Goal: Browse casually: Explore the website without a specific task or goal

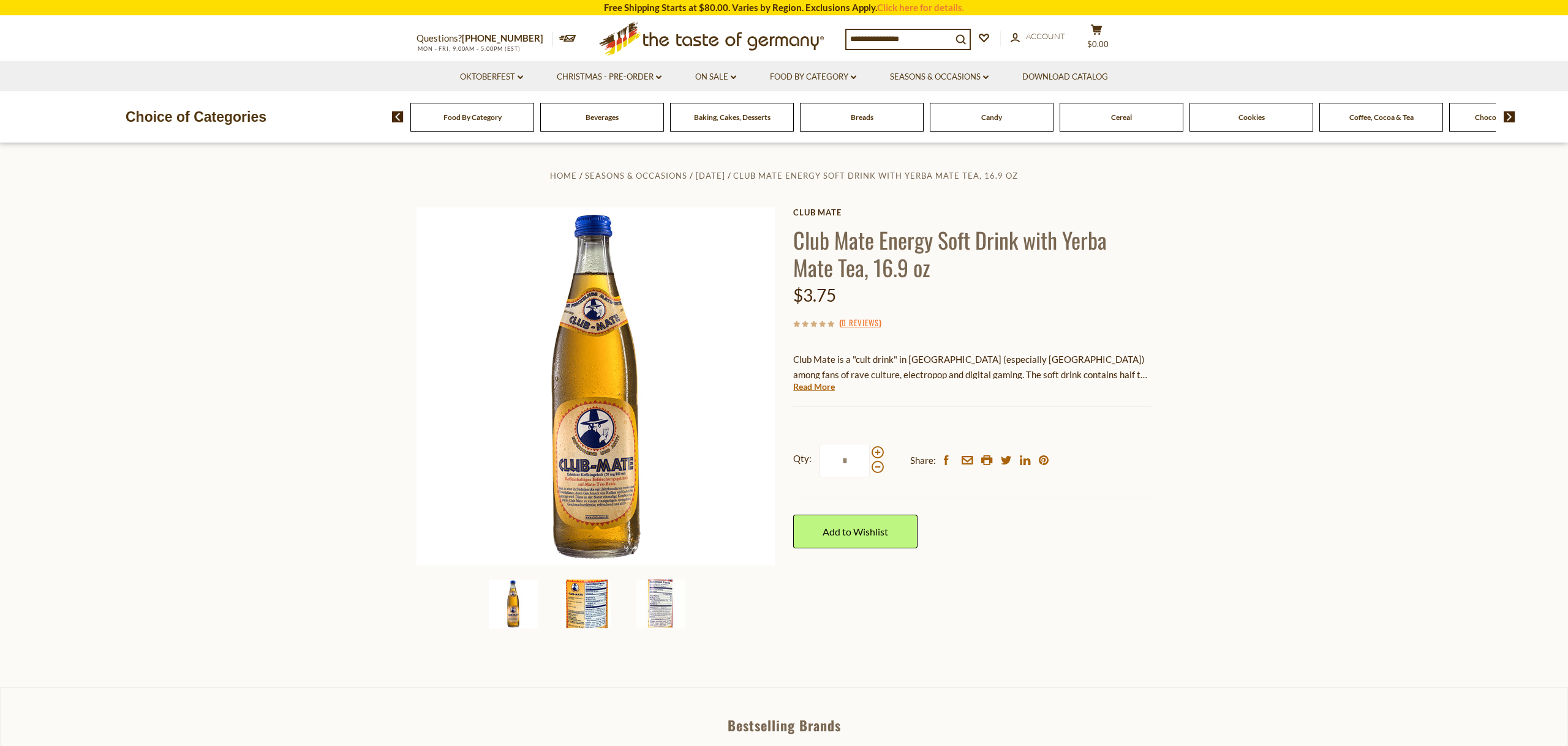
click at [599, 603] on img at bounding box center [586, 604] width 49 height 49
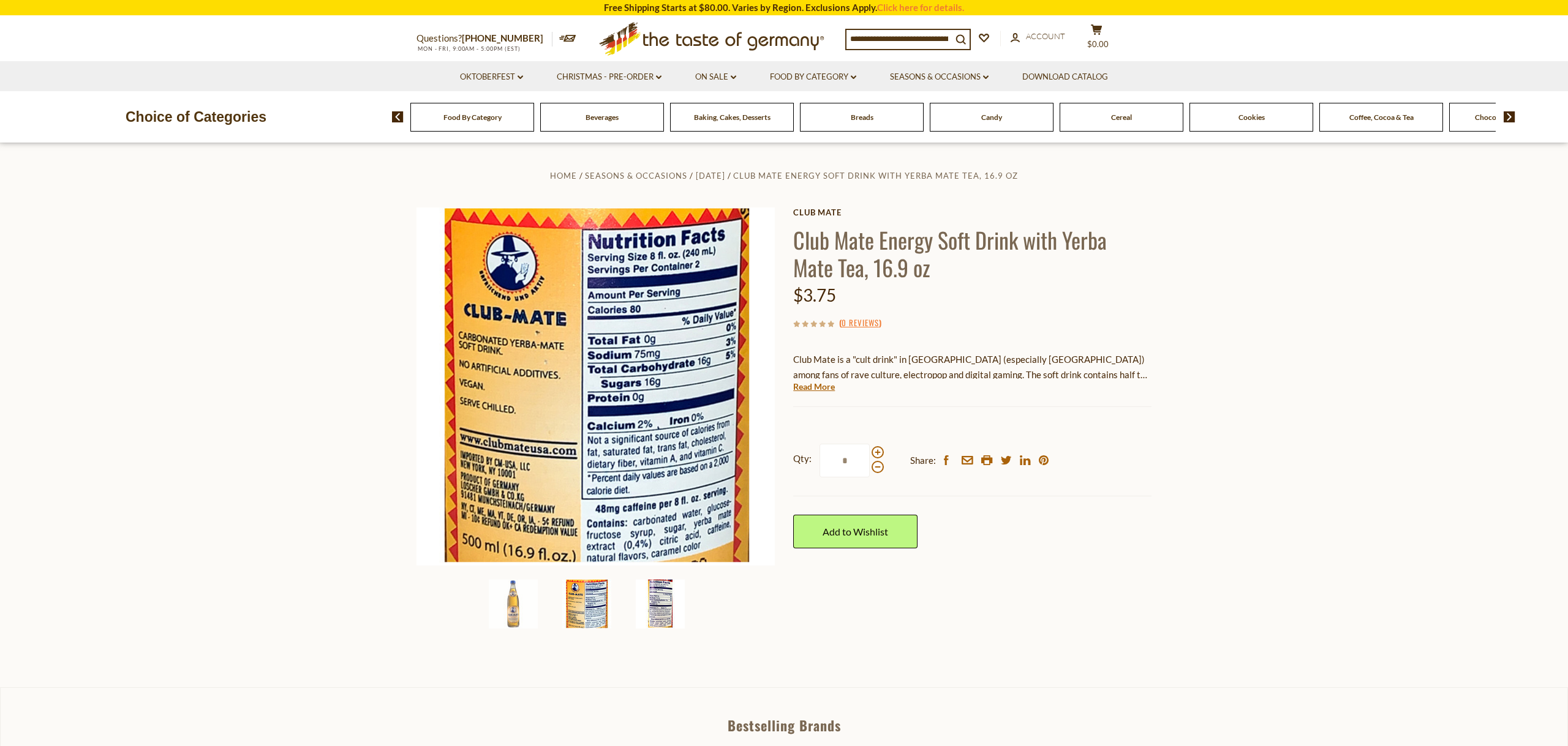
click at [644, 606] on img at bounding box center [660, 604] width 49 height 49
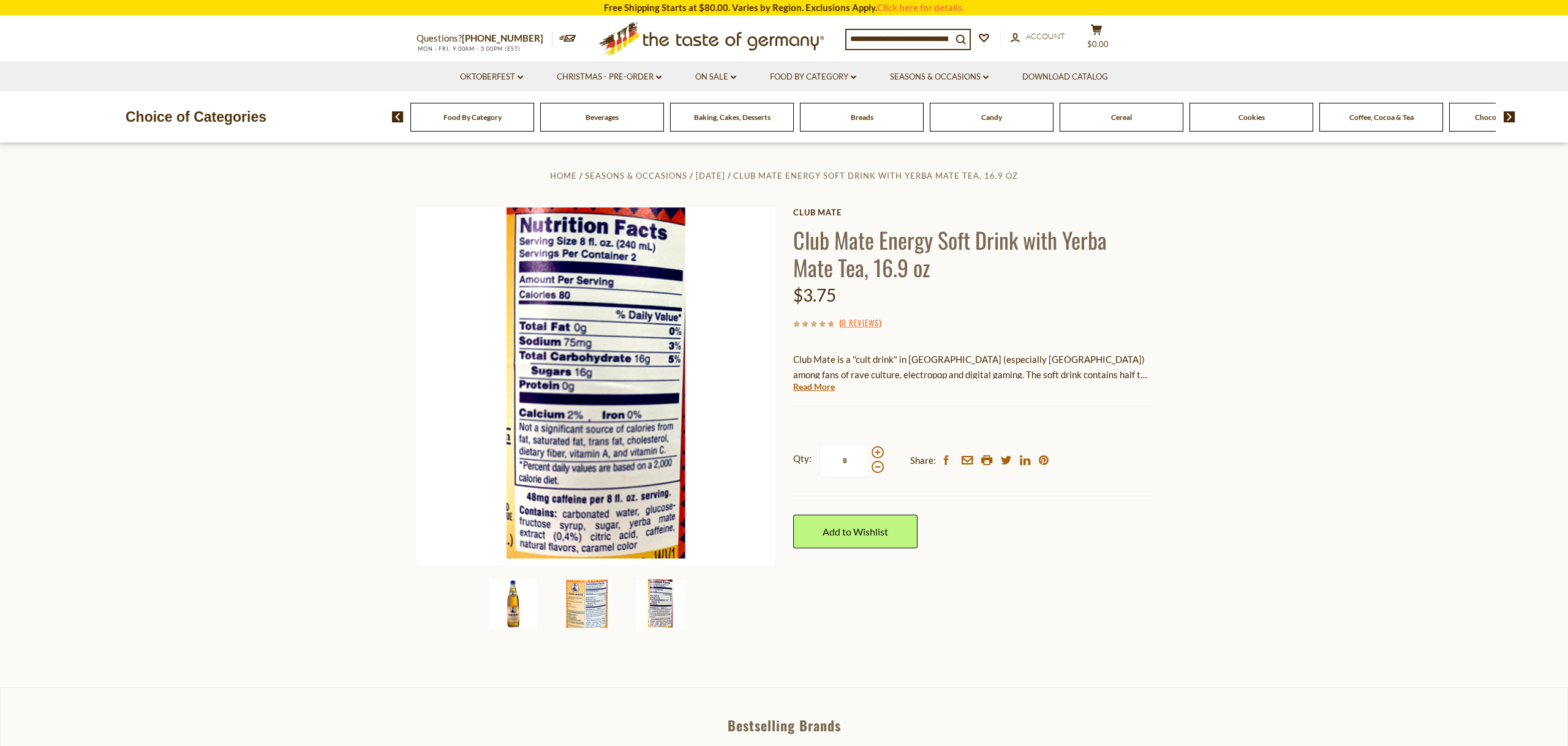
click at [517, 605] on img at bounding box center [513, 604] width 49 height 49
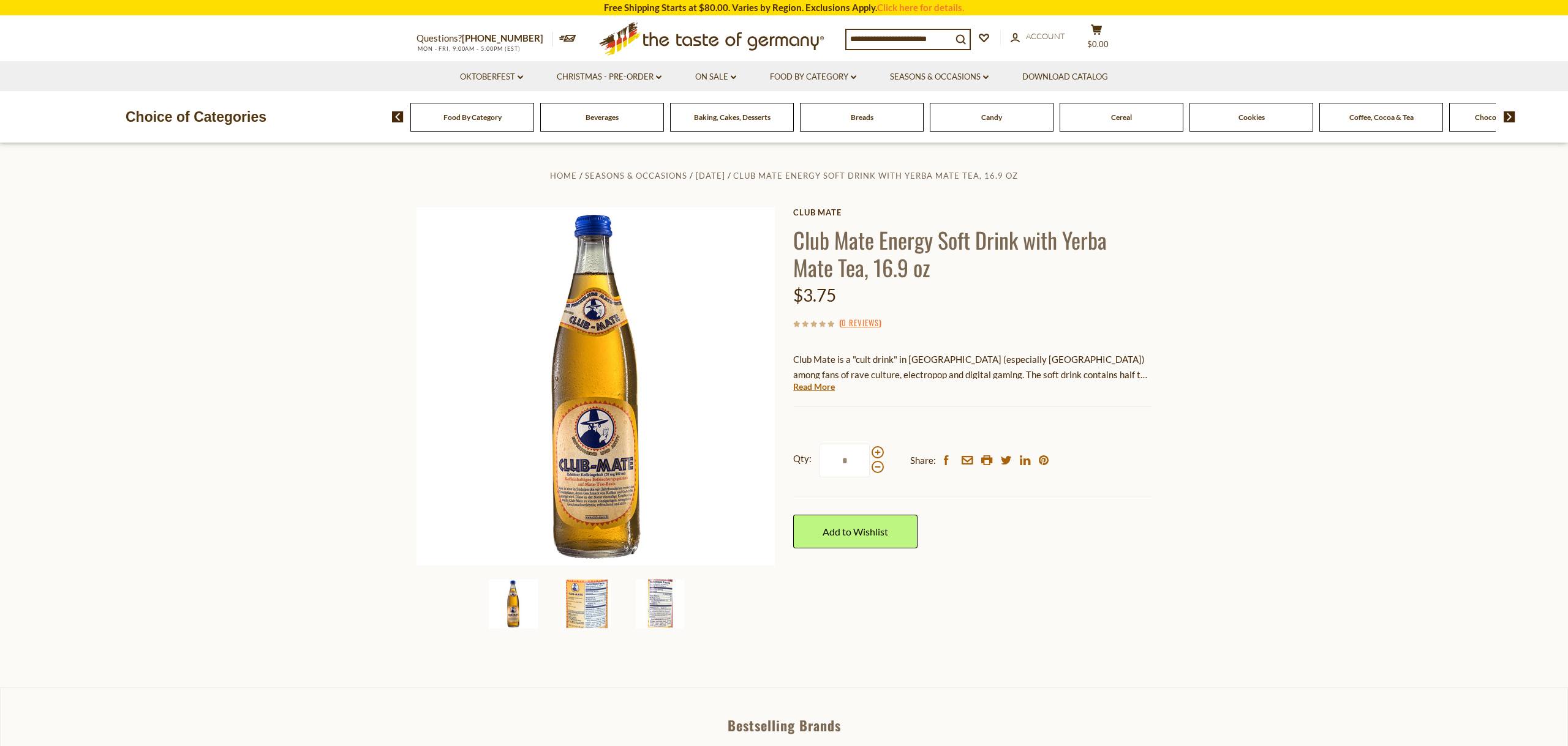
drag, startPoint x: 822, startPoint y: 289, endPoint x: 1089, endPoint y: 325, distance: 269.4
click at [849, 247] on div "Club Mate Club Mate Energy Soft Drink with Yerba Mate Tea, 16.9 oz $3.75 ( 0 Re…" at bounding box center [971, 392] width 358 height 368
drag, startPoint x: 1115, startPoint y: 329, endPoint x: 1112, endPoint y: 344, distance: 15.3
click at [1115, 331] on div "Club Mate Club Mate Energy Soft Drink with Yerba Mate Tea, 16.9 oz $3.75 ( 0 Re…" at bounding box center [971, 392] width 358 height 368
click at [1131, 349] on div "Club Mate is a "cult drink" in [GEOGRAPHIC_DATA] (especially [GEOGRAPHIC_DATA])…" at bounding box center [971, 361] width 358 height 36
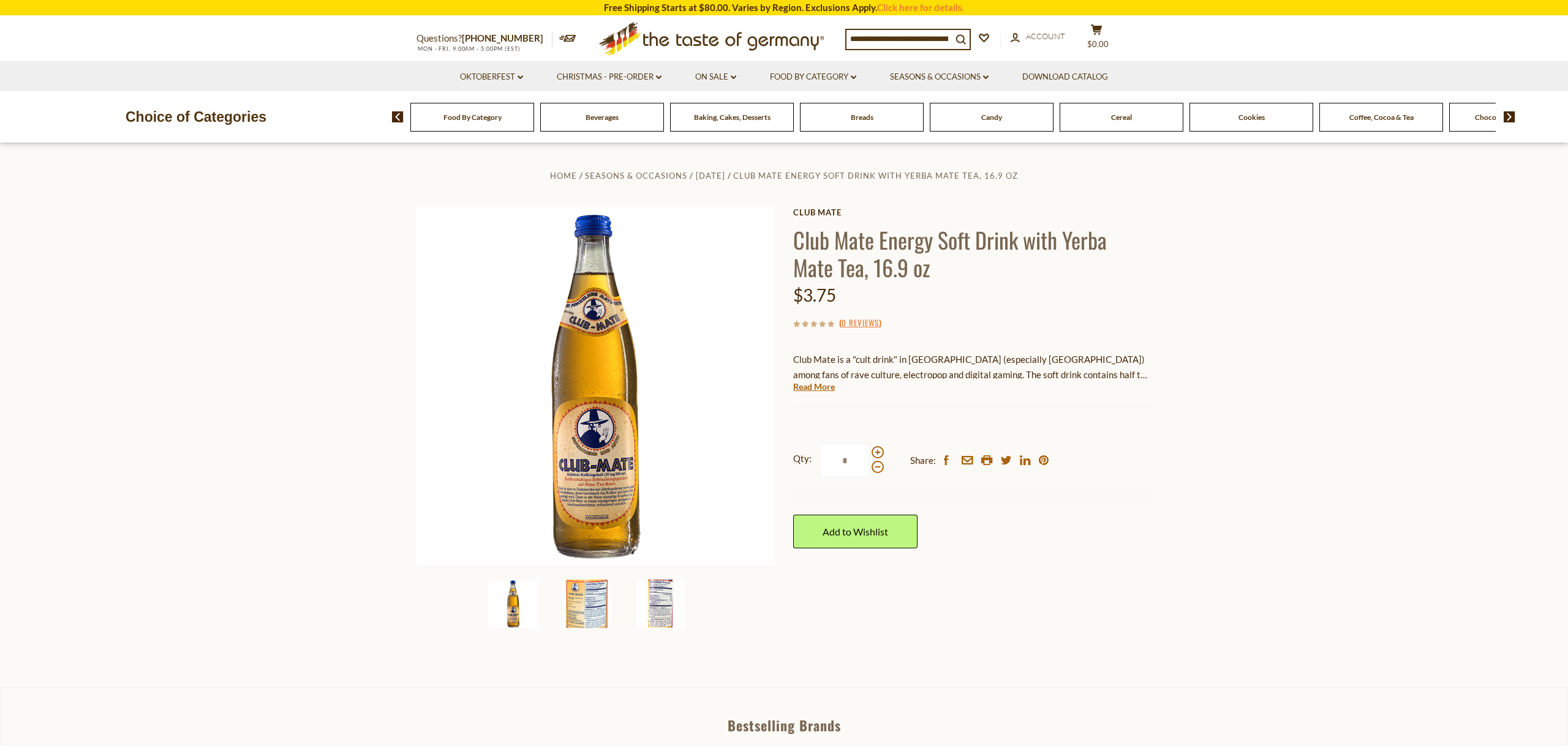
click at [400, 122] on img at bounding box center [397, 117] width 11 height 11
click at [160, 246] on section "Home Seasons & Occasions [DATE] Club Mate Energy Soft Drink with Yerba Mate Tea…" at bounding box center [784, 415] width 1568 height 544
